Goal: Check status: Check status

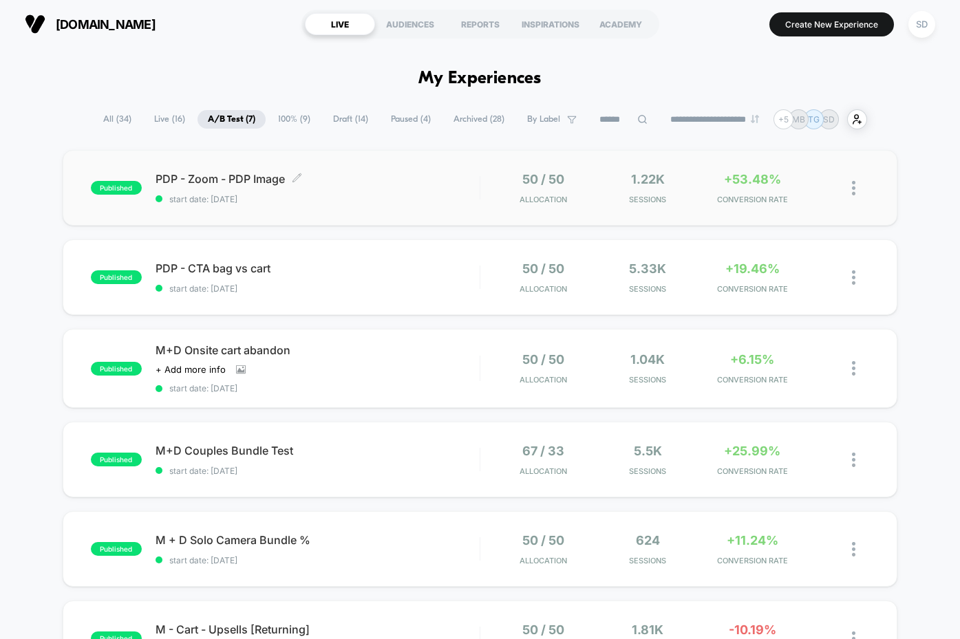
click at [240, 180] on span "PDP - Zoom - PDP Image Click to edit experience details" at bounding box center [318, 179] width 324 height 14
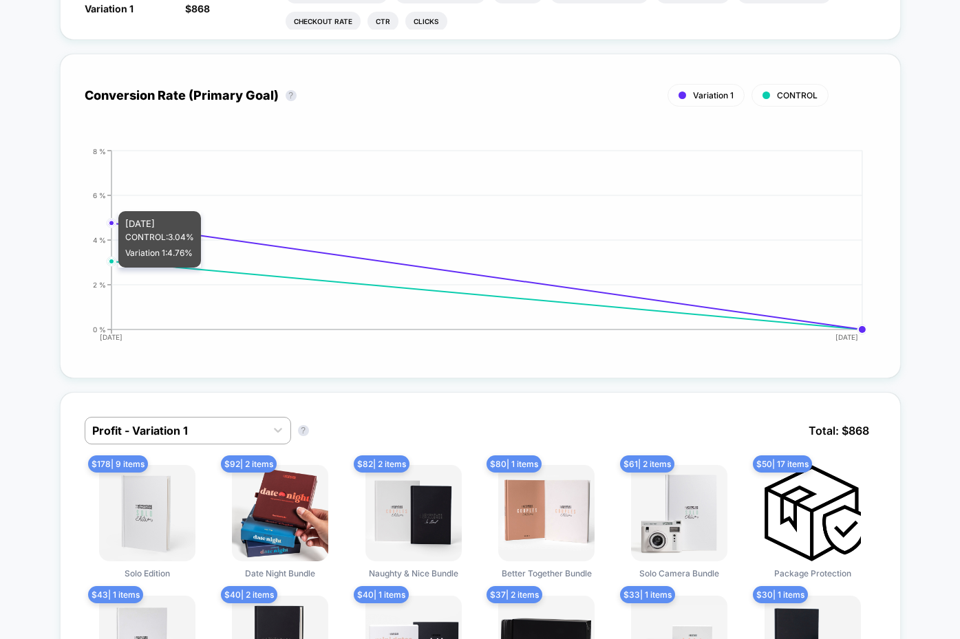
scroll to position [572, 0]
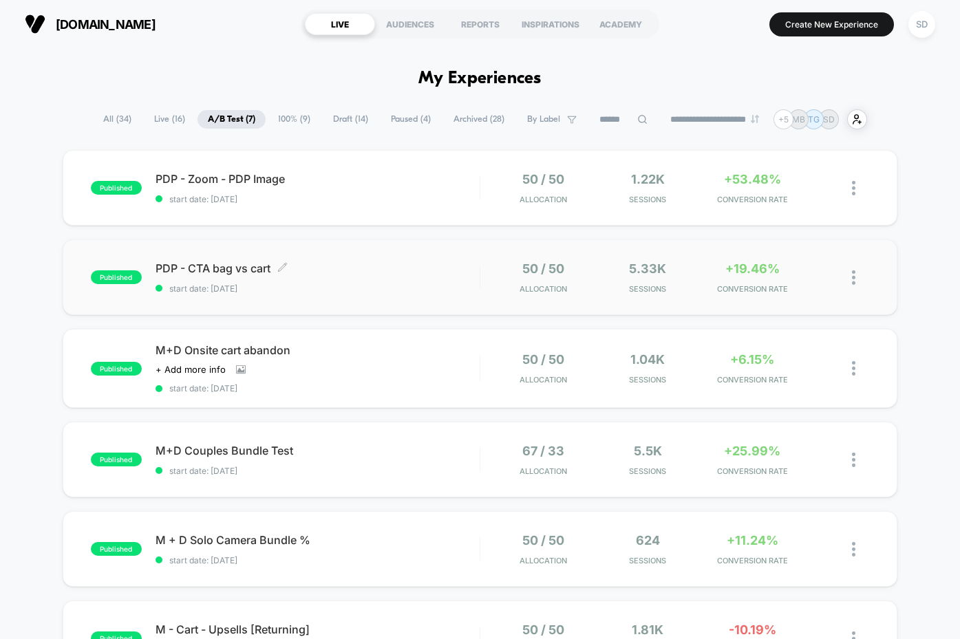
click at [237, 266] on span "PDP - CTA bag vs cart Click to edit experience details" at bounding box center [318, 268] width 324 height 14
click at [249, 276] on div "PDP - CTA bag vs cart Click to edit experience details Click to edit experience…" at bounding box center [318, 277] width 324 height 32
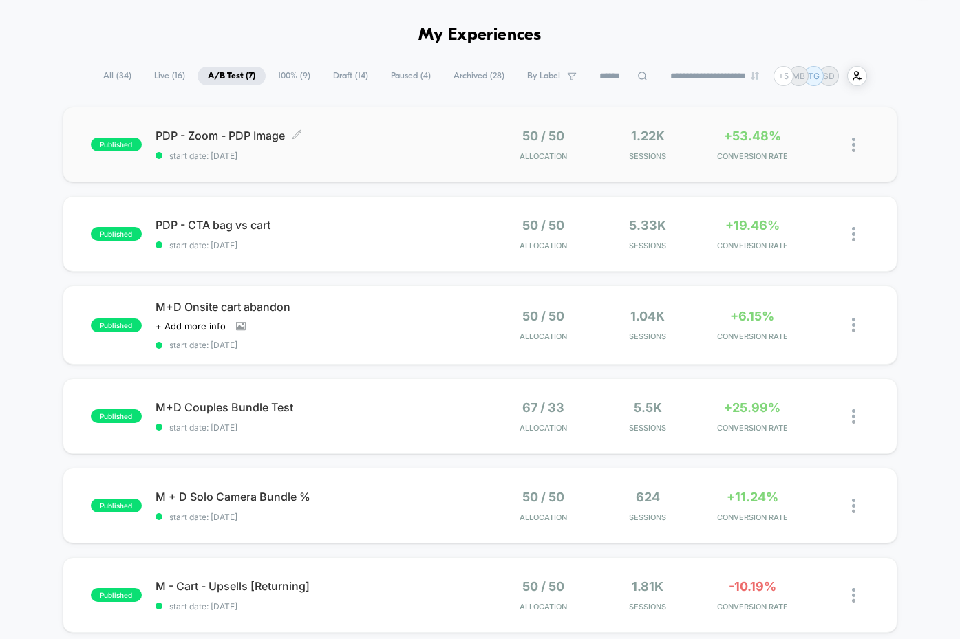
scroll to position [46, 0]
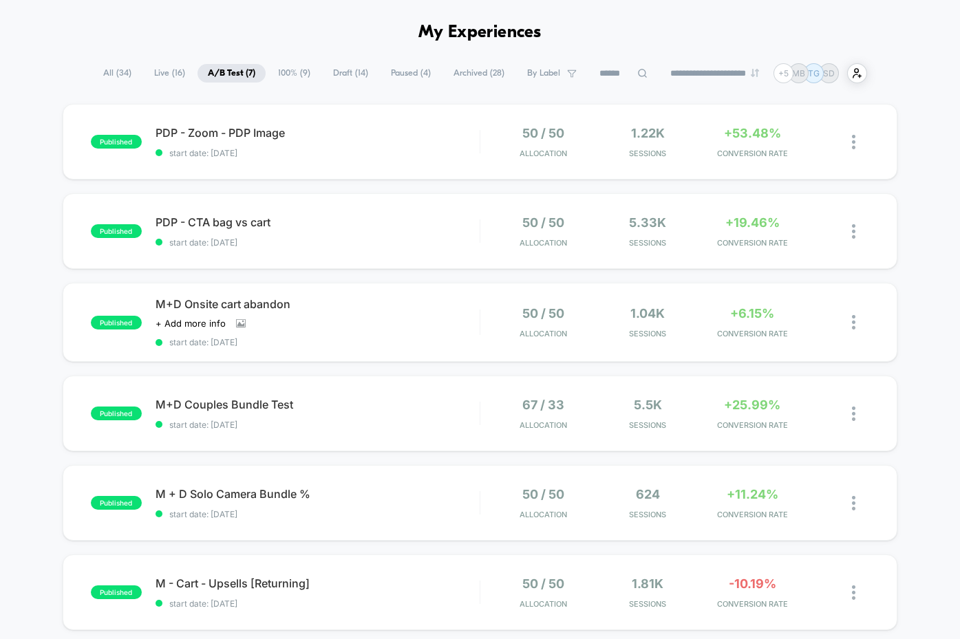
click at [154, 71] on span "Live ( 16 )" at bounding box center [170, 73] width 52 height 19
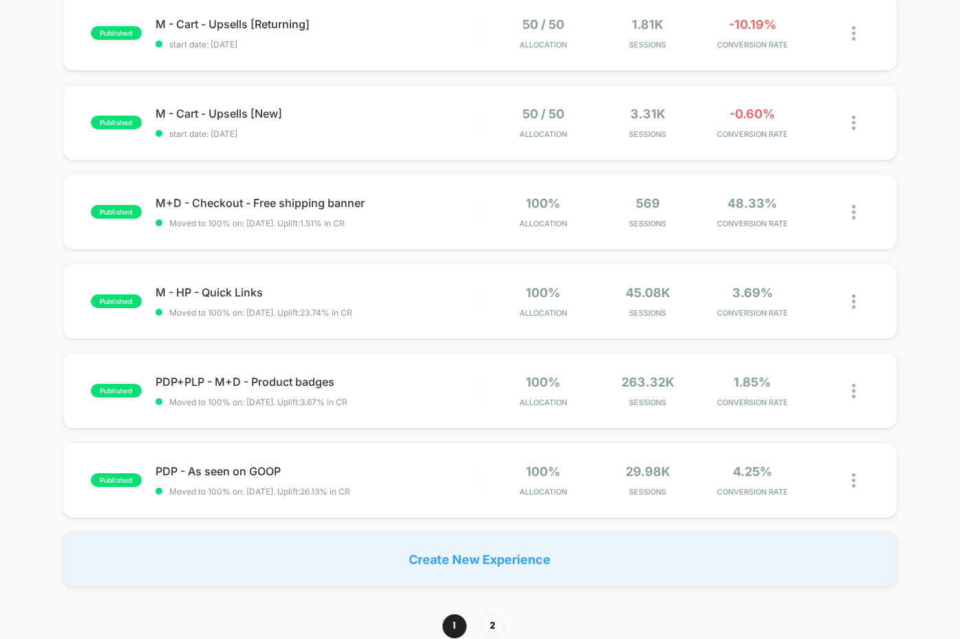
scroll to position [703, 0]
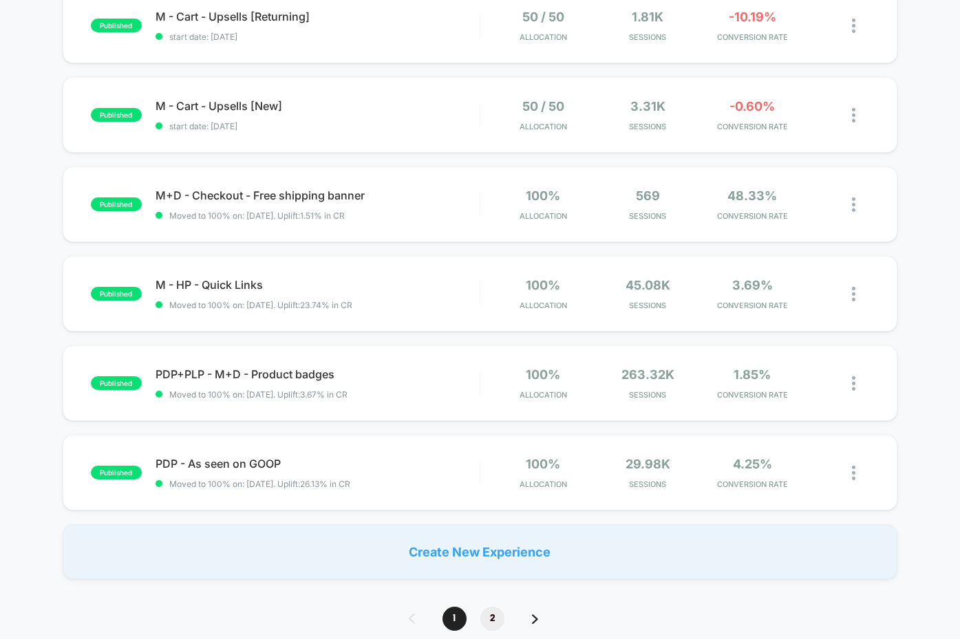
click at [495, 614] on span "2" at bounding box center [492, 619] width 24 height 24
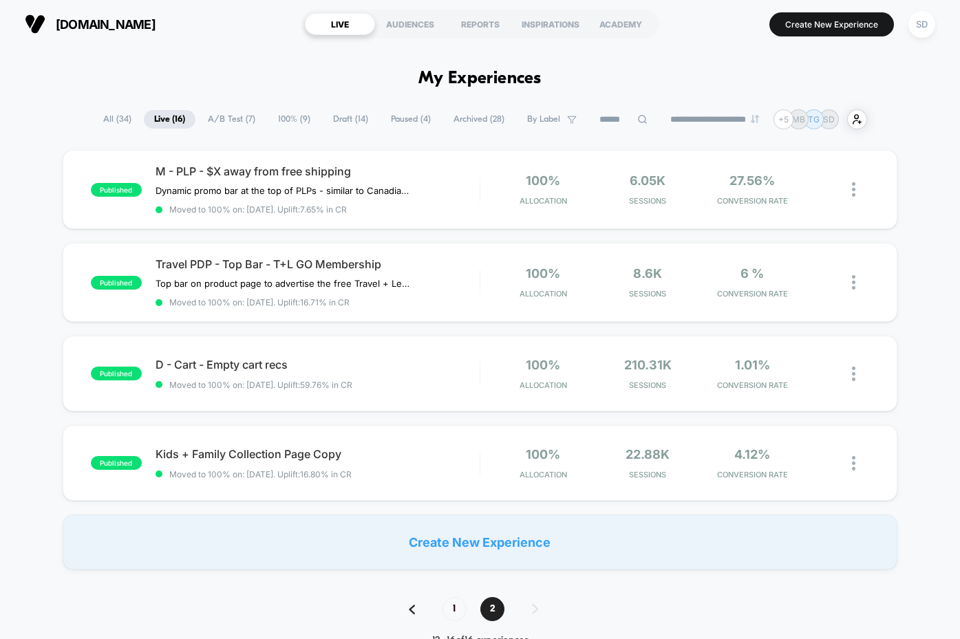
scroll to position [0, 0]
click at [105, 119] on span "All ( 34 )" at bounding box center [117, 119] width 49 height 19
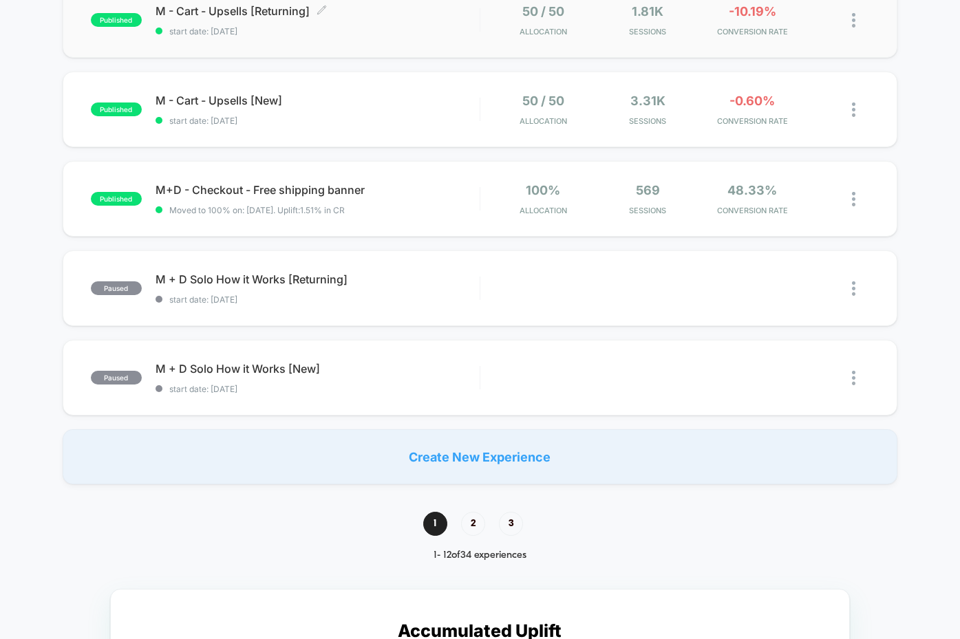
scroll to position [805, 0]
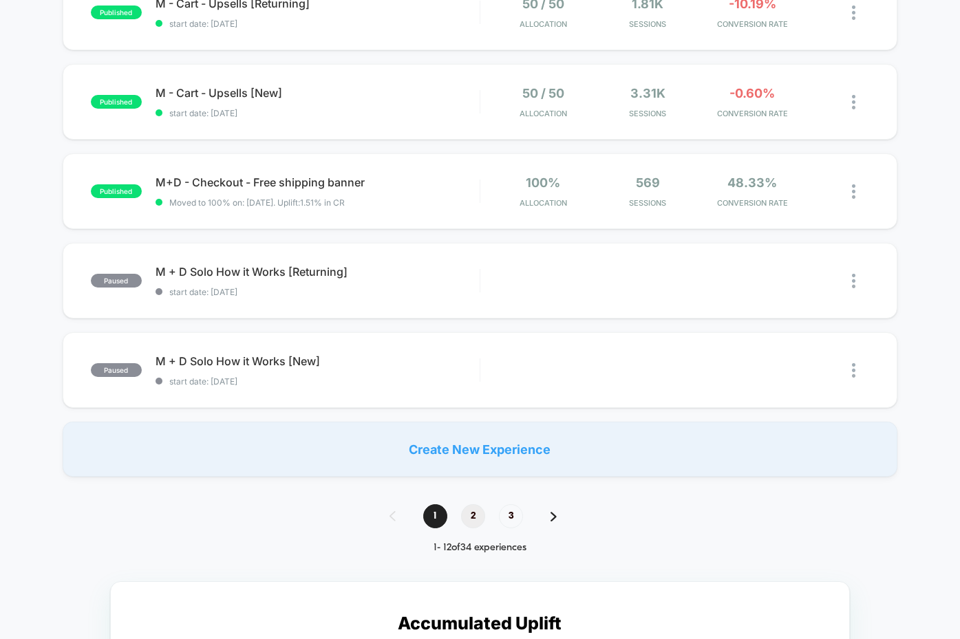
click at [473, 522] on span "2" at bounding box center [473, 516] width 24 height 24
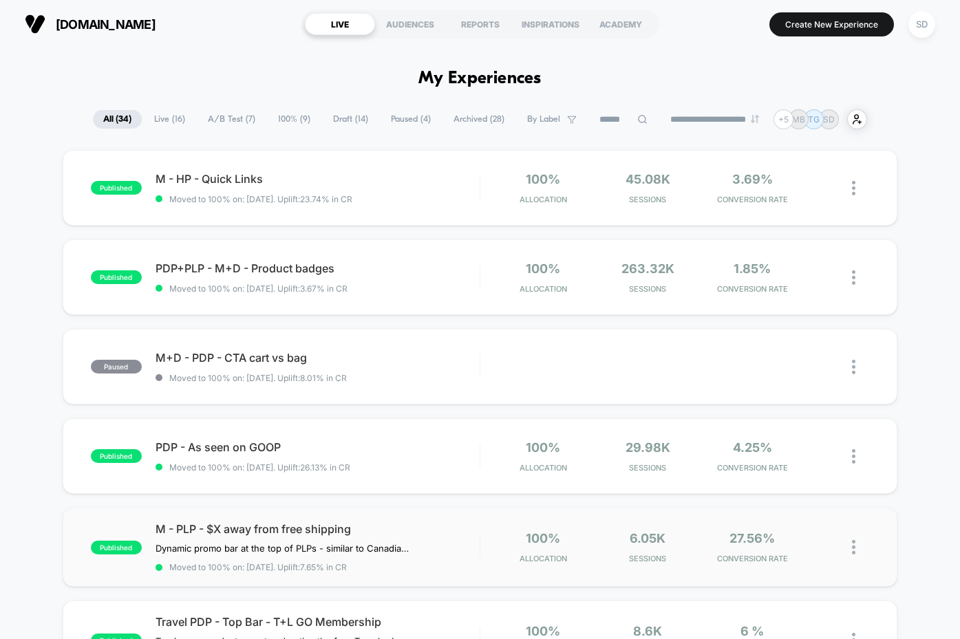
scroll to position [0, 0]
click at [253, 365] on span "M+D - PDP - CTA cart vs bag Click to edit experience details" at bounding box center [318, 358] width 324 height 14
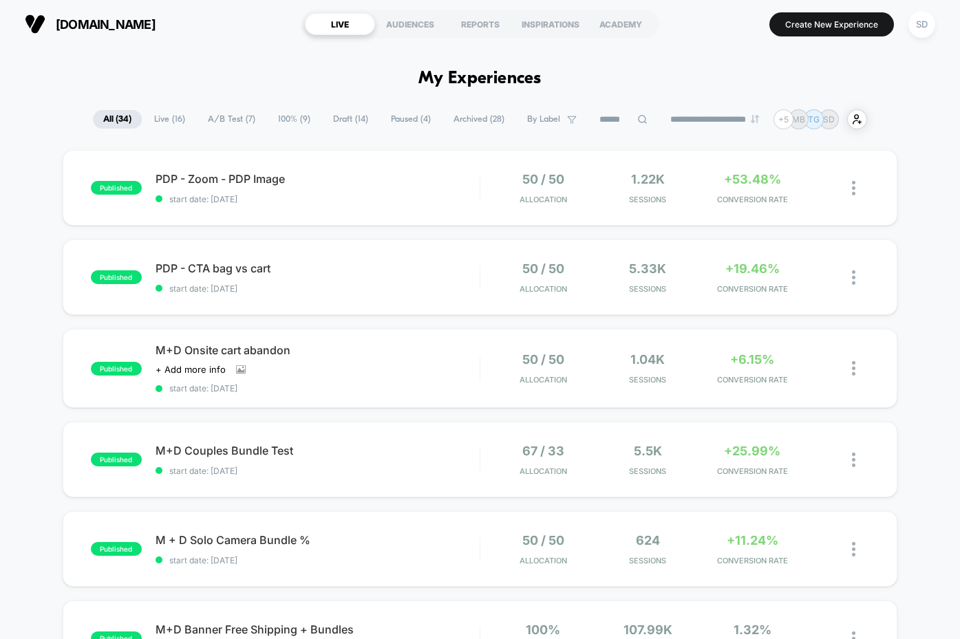
click at [228, 118] on span "A/B Test ( 7 )" at bounding box center [231, 119] width 68 height 19
click at [99, 117] on span "All ( 34 )" at bounding box center [117, 119] width 49 height 19
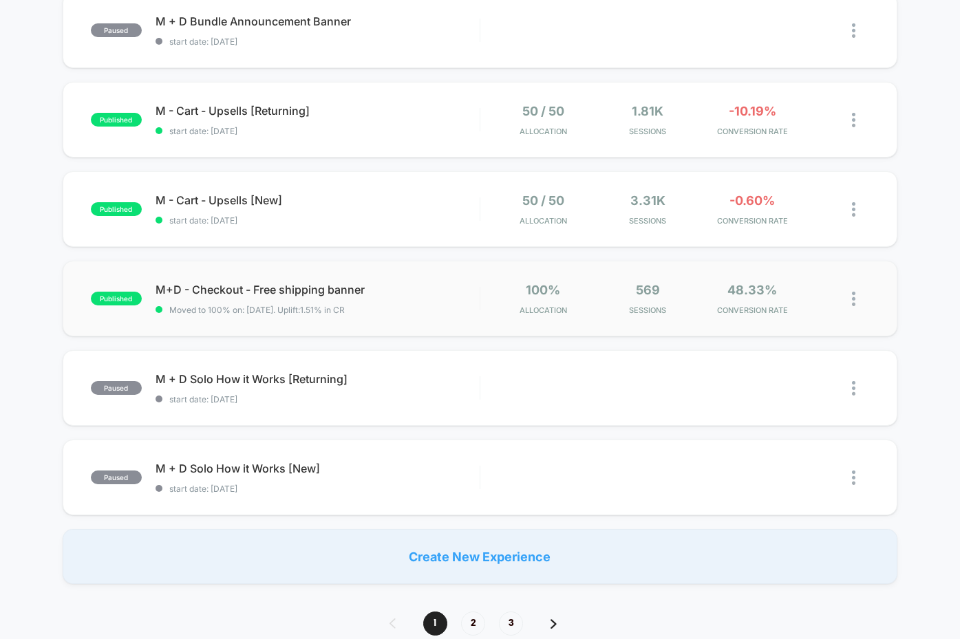
scroll to position [767, 0]
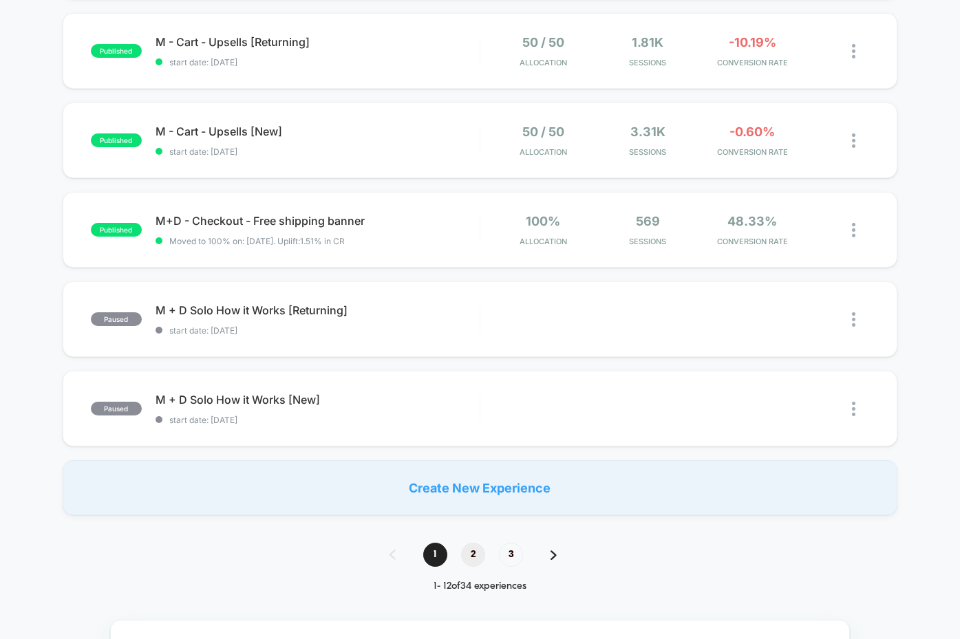
click at [475, 553] on span "2" at bounding box center [473, 555] width 24 height 24
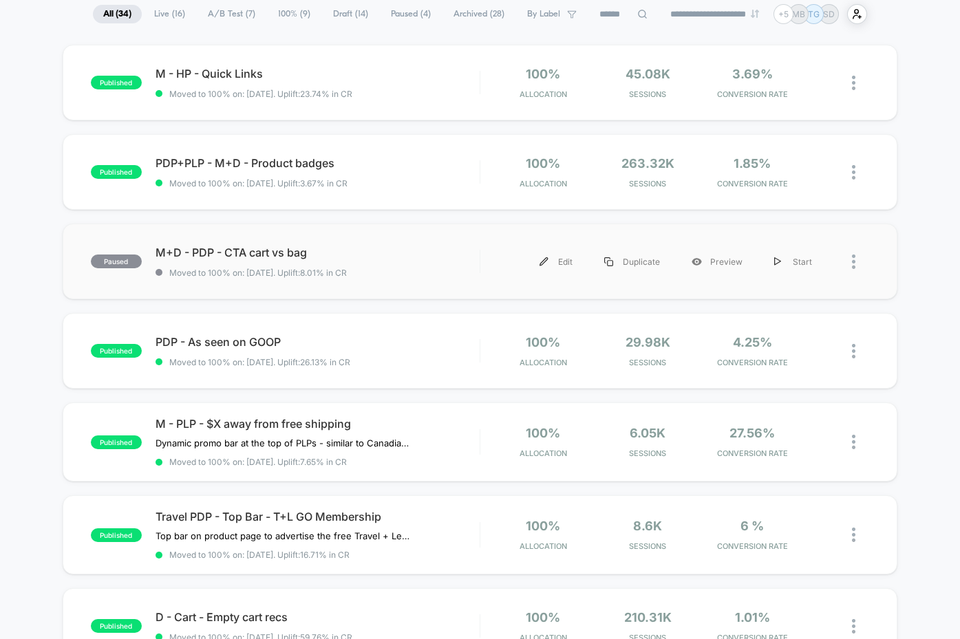
scroll to position [92, 0]
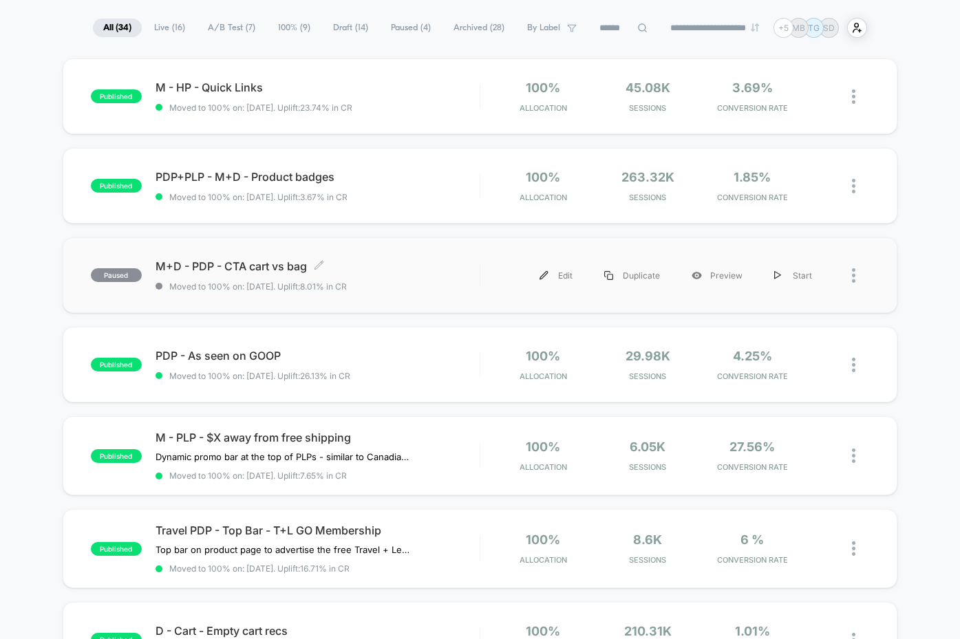
click at [181, 268] on span "M+D - PDP - CTA cart vs bag Click to edit experience details" at bounding box center [318, 266] width 324 height 14
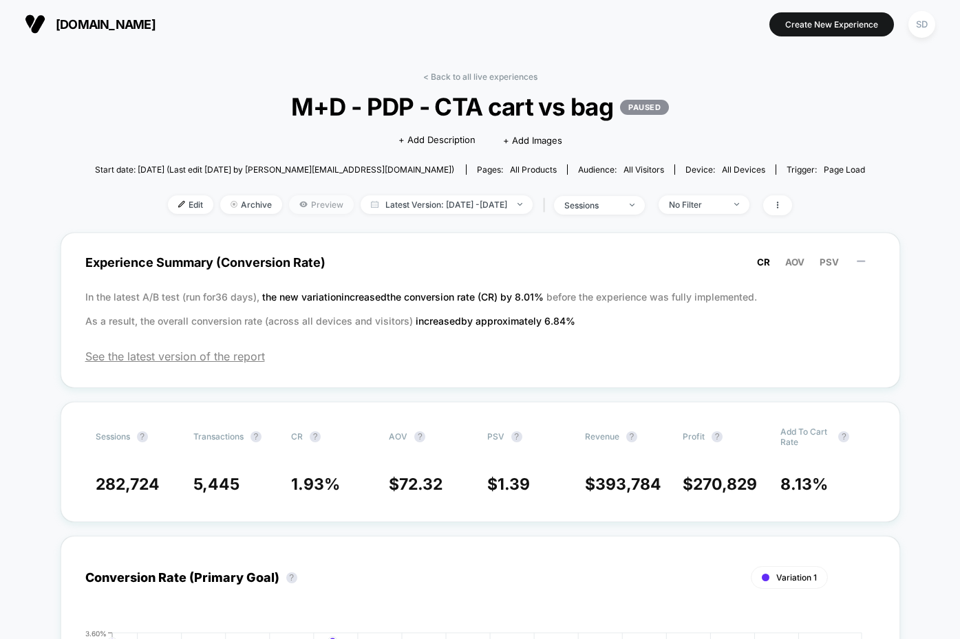
click at [292, 205] on span "Preview" at bounding box center [321, 204] width 65 height 19
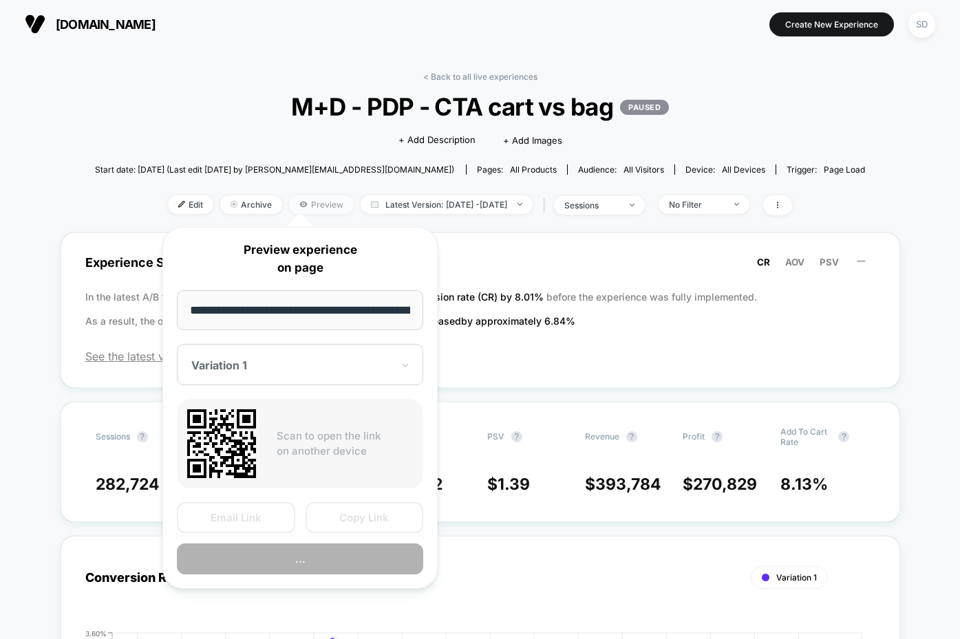
scroll to position [0, 125]
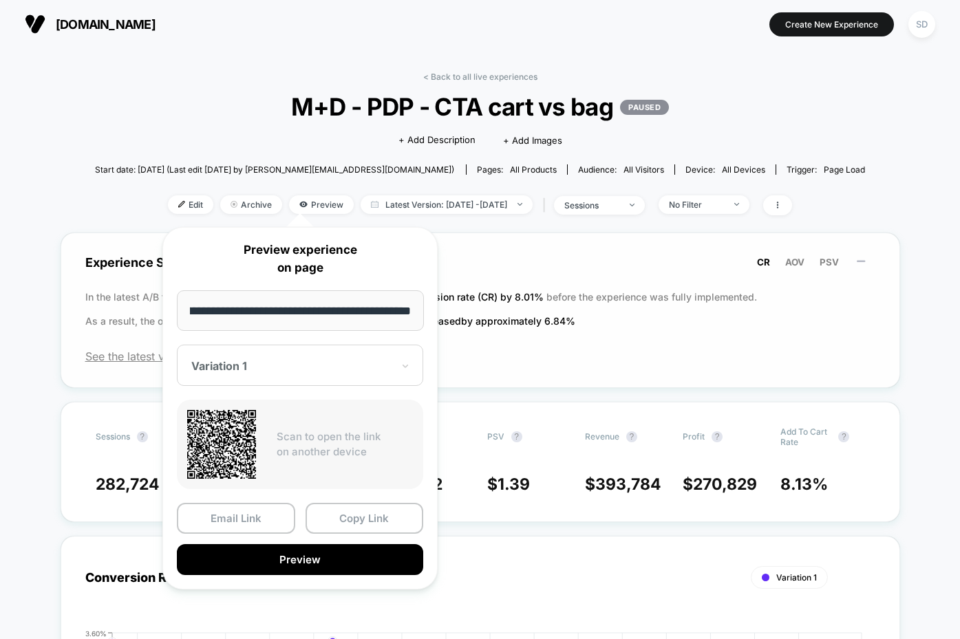
click at [661, 347] on div "Experience Summary (Conversion Rate) CR AOV PSV In the latest A/B test (run for…" at bounding box center [480, 311] width 839 height 156
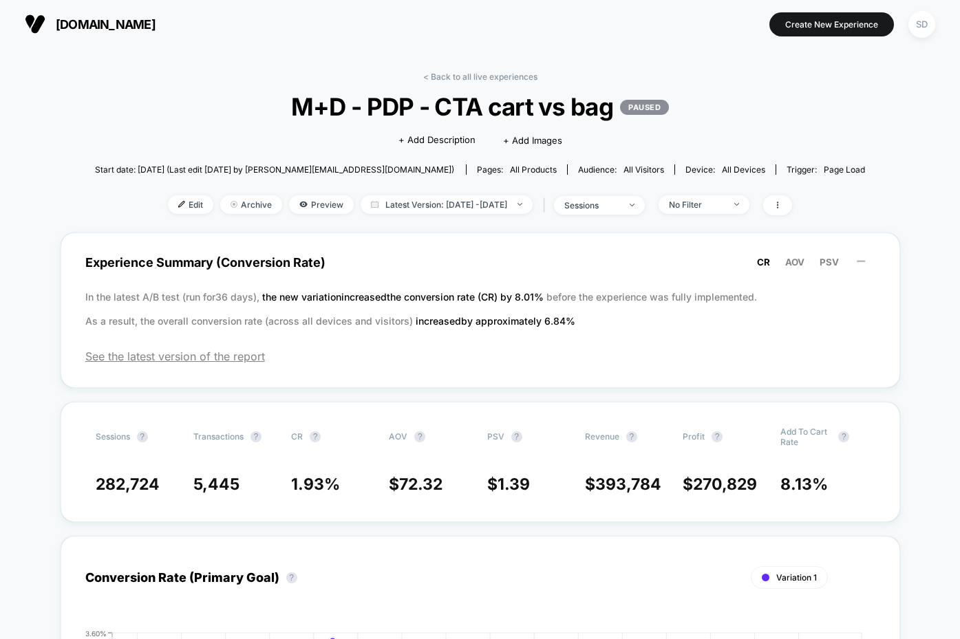
scroll to position [0, 0]
click at [522, 205] on img at bounding box center [519, 204] width 5 height 3
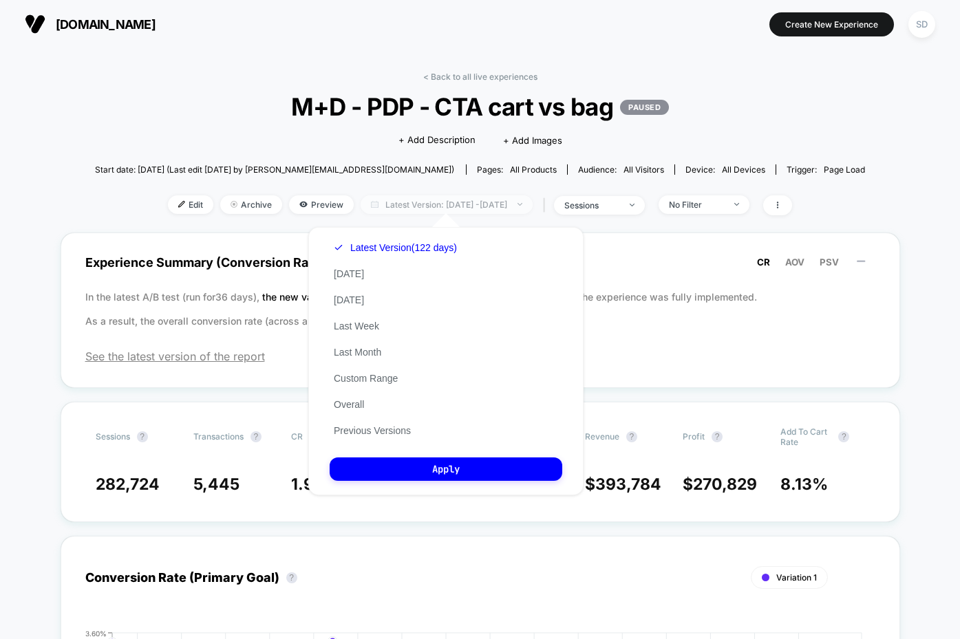
click at [481, 209] on span "Latest Version: [DATE] - [DATE]" at bounding box center [447, 204] width 172 height 19
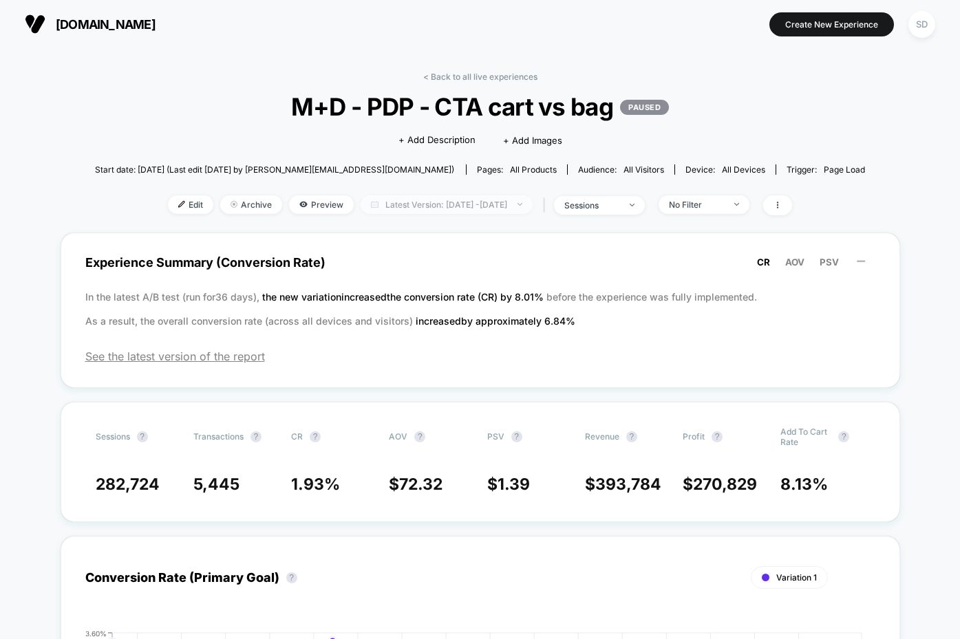
click at [465, 208] on span "Latest Version: [DATE] - [DATE]" at bounding box center [447, 204] width 172 height 19
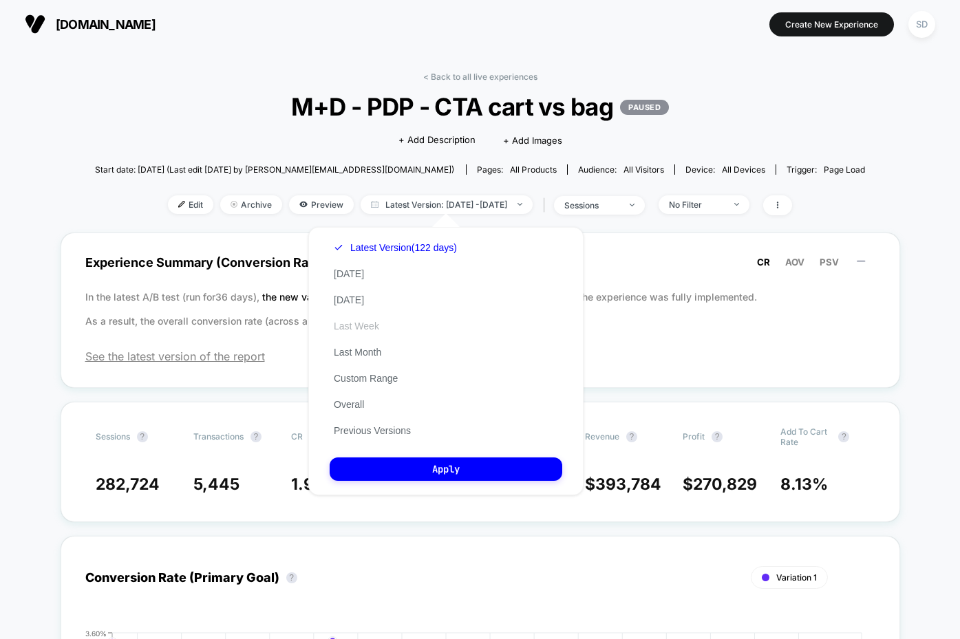
click at [361, 332] on button "Last Week" at bounding box center [357, 326] width 54 height 12
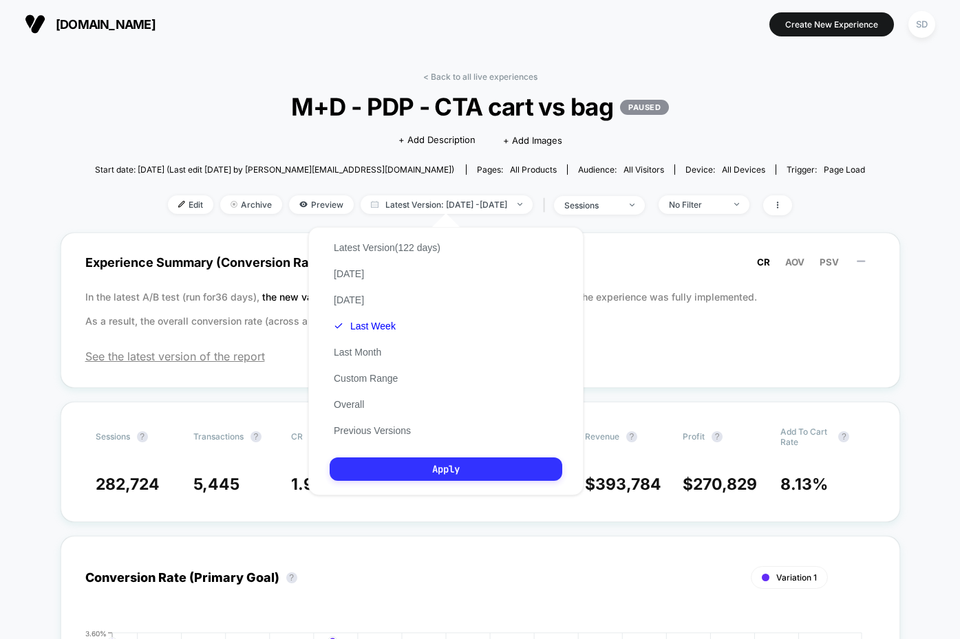
click at [418, 481] on button "Apply" at bounding box center [446, 469] width 233 height 23
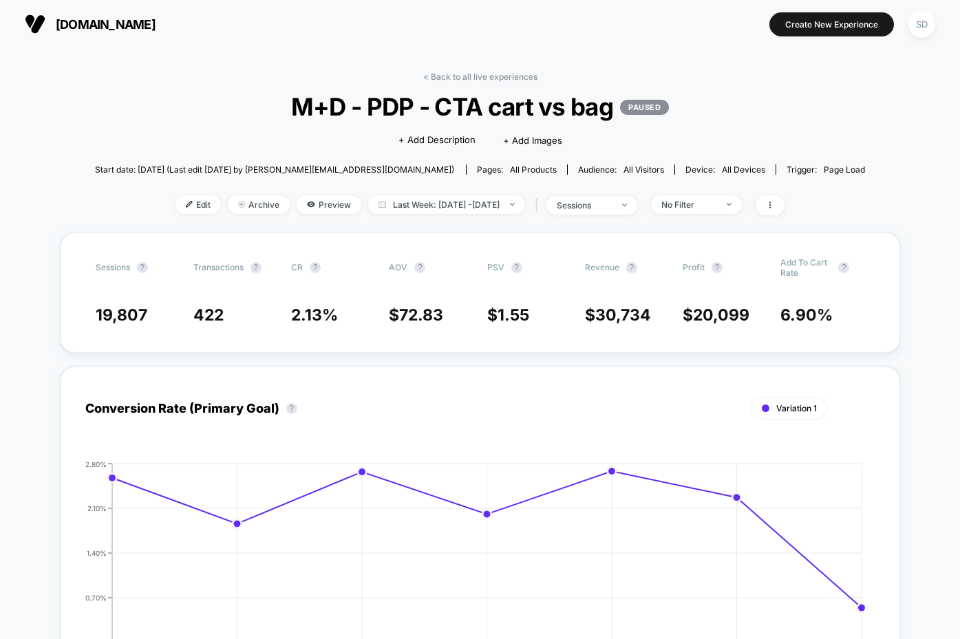
click at [655, 109] on p "PAUSED" at bounding box center [644, 107] width 49 height 15
click at [464, 205] on span "Last Week: [DATE] - [DATE]" at bounding box center [446, 204] width 157 height 19
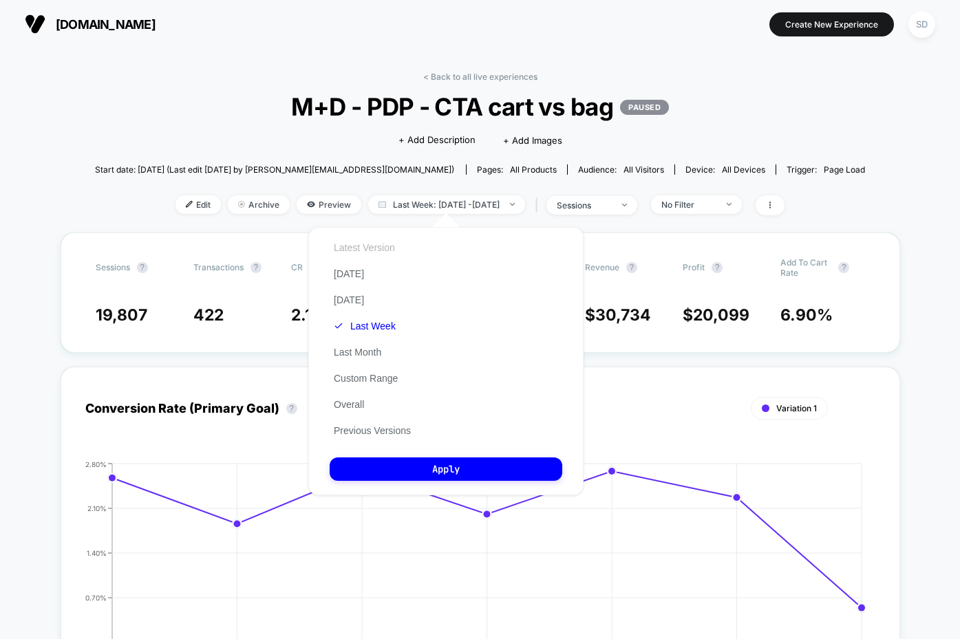
click at [369, 250] on button "Latest Version" at bounding box center [364, 248] width 69 height 12
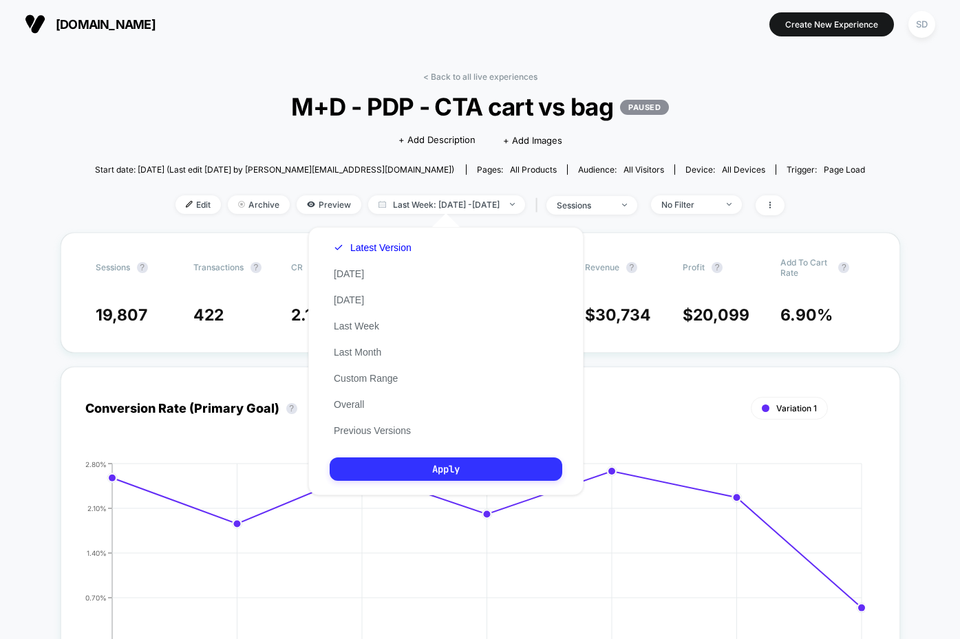
click at [441, 481] on button "Apply" at bounding box center [446, 469] width 233 height 23
